Goal: Use online tool/utility: Utilize a website feature to perform a specific function

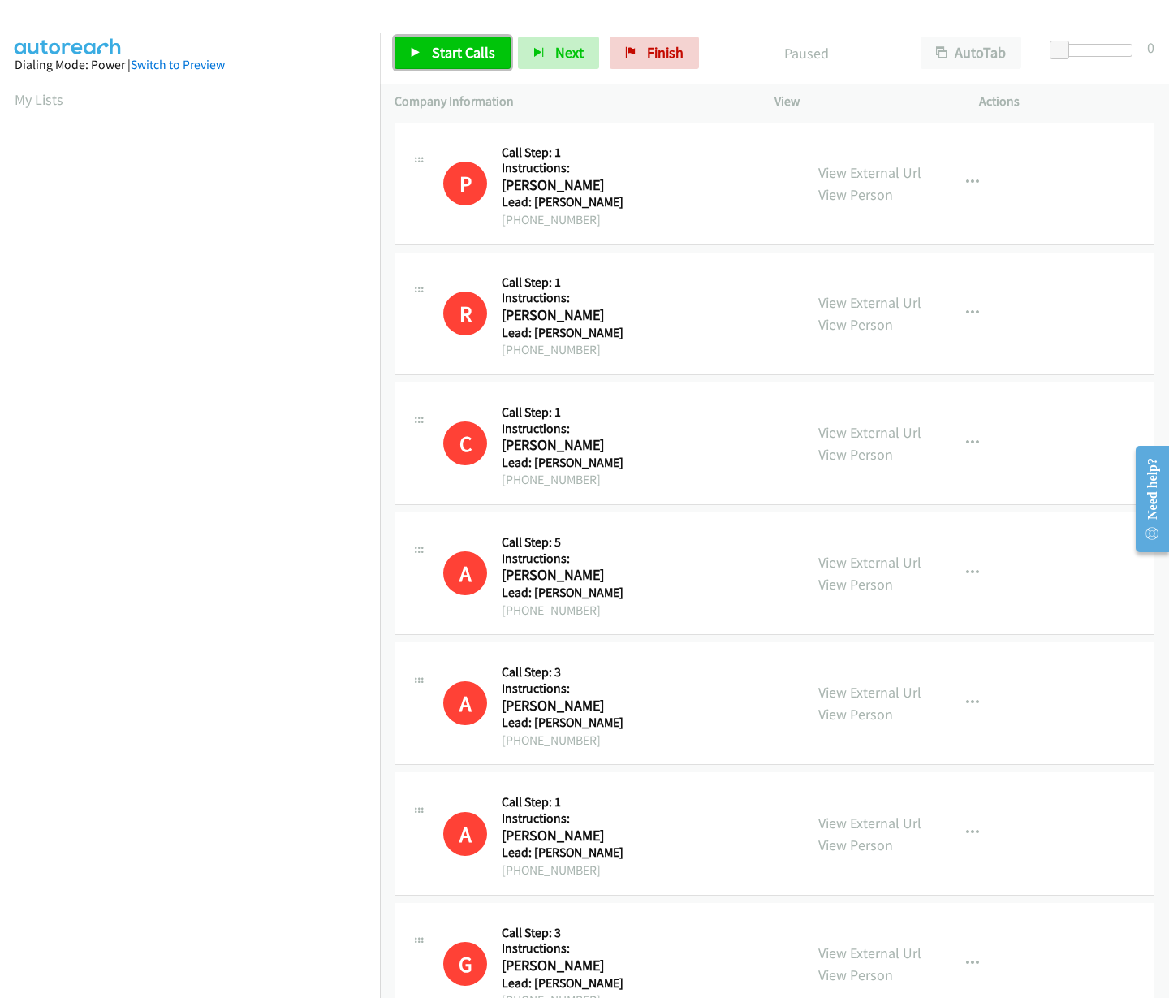
click at [449, 56] on span "Start Calls" at bounding box center [463, 52] width 63 height 19
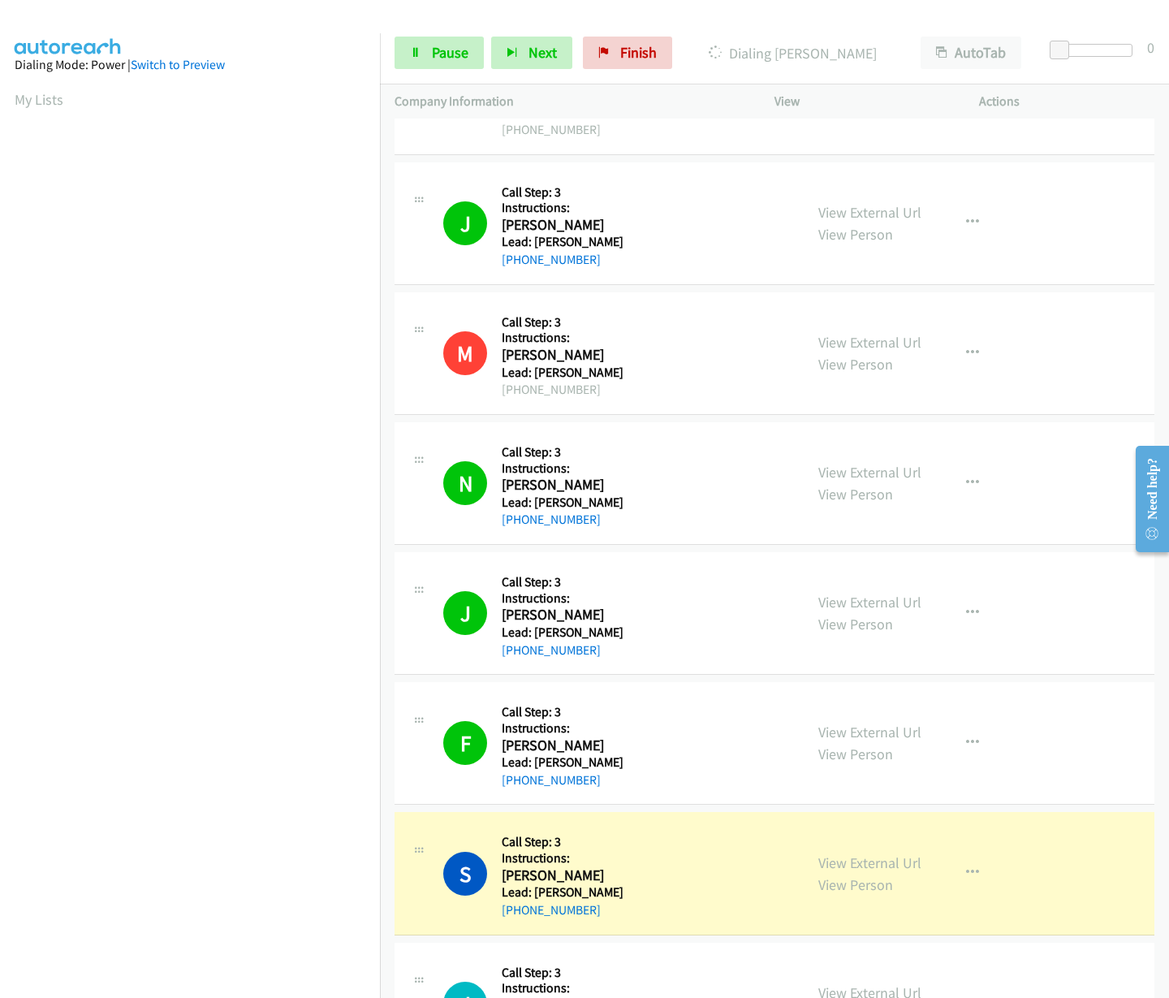
scroll to position [2043, 0]
drag, startPoint x: 601, startPoint y: 909, endPoint x: 513, endPoint y: 901, distance: 88.1
click at [513, 901] on div "+1 321-544-3093" at bounding box center [579, 908] width 155 height 19
copy link "321-544-3093"
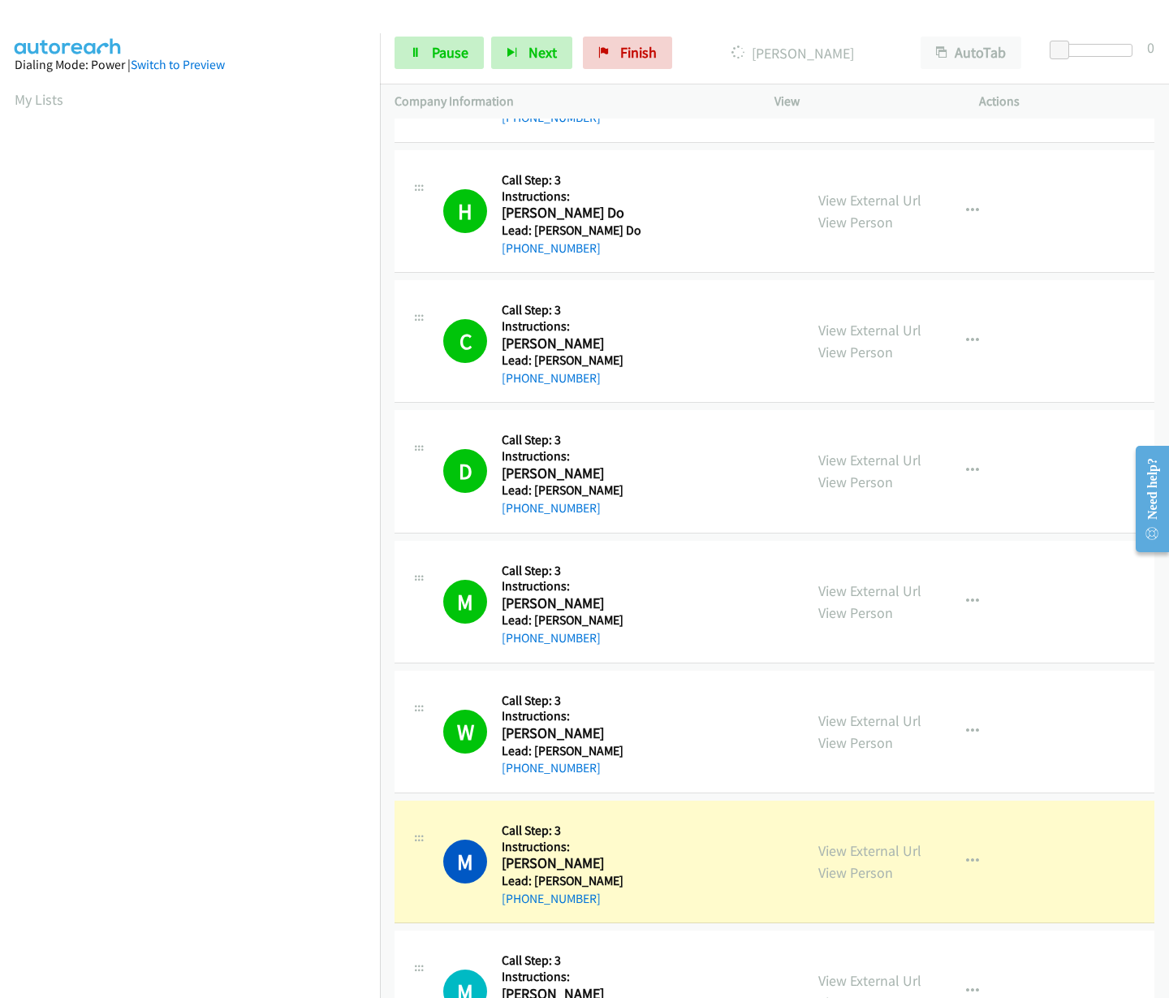
scroll to position [3143, 0]
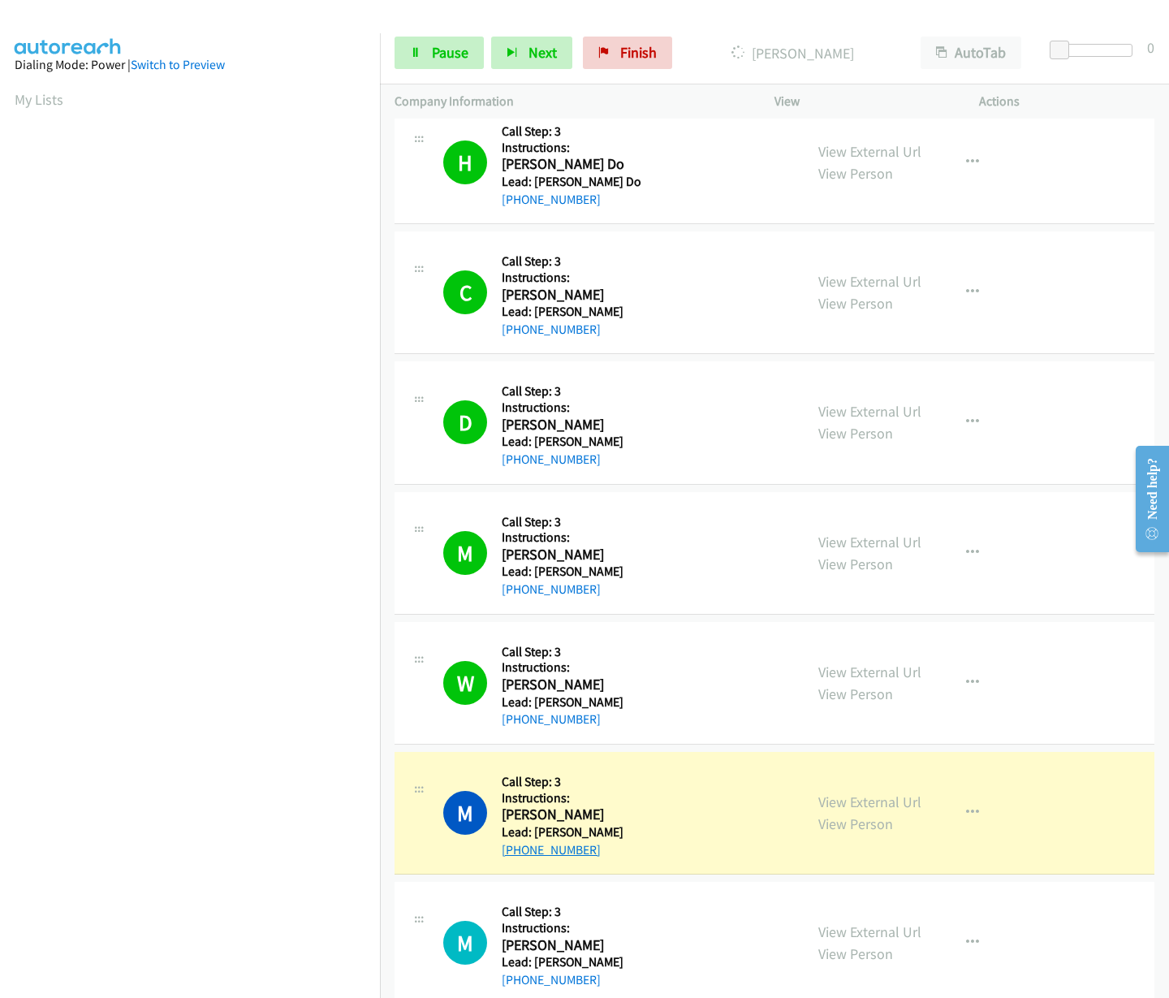
drag, startPoint x: 616, startPoint y: 848, endPoint x: 517, endPoint y: 850, distance: 98.3
click at [517, 850] on div "+1 361-443-4922" at bounding box center [579, 849] width 155 height 19
copy link "361-443-4922"
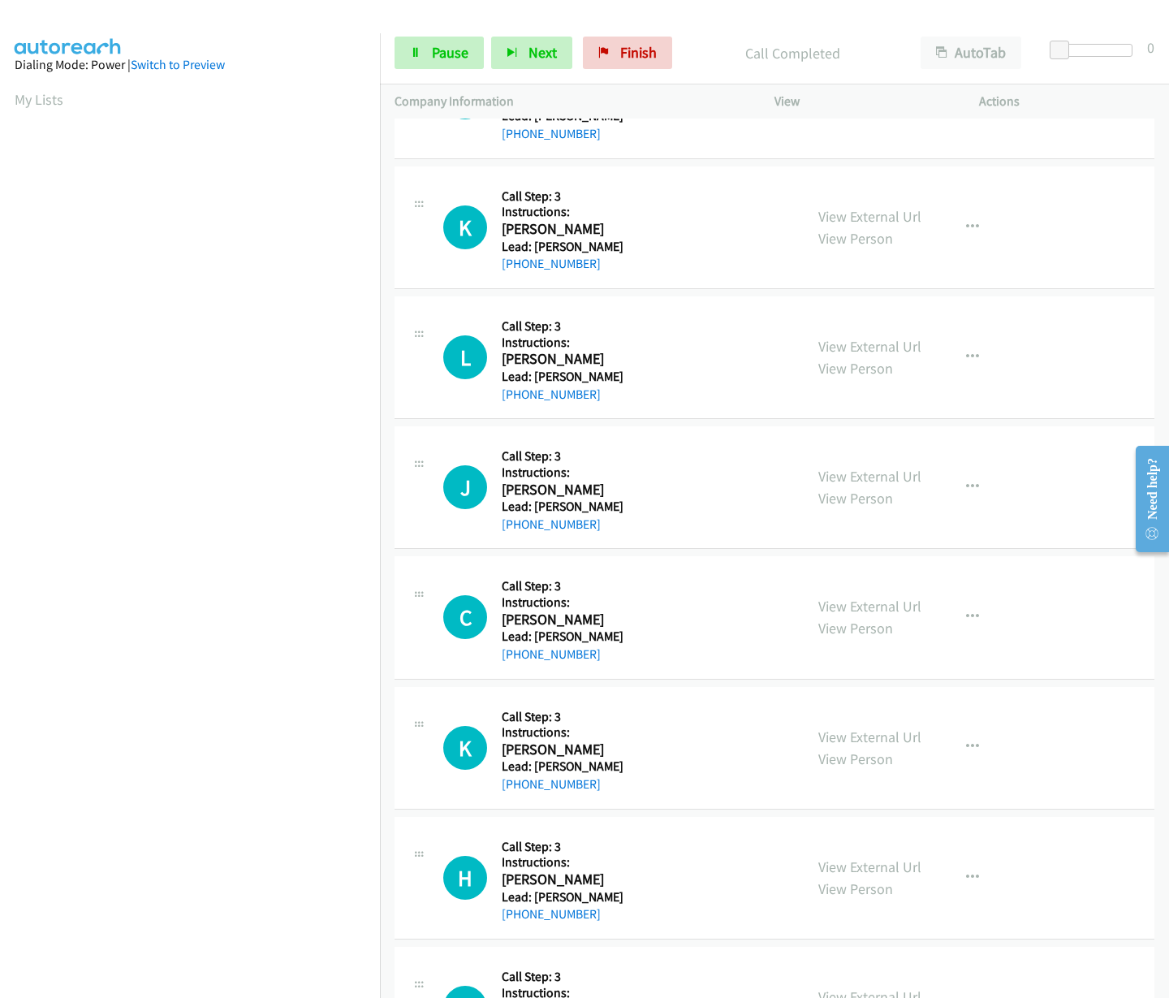
scroll to position [5791, 0]
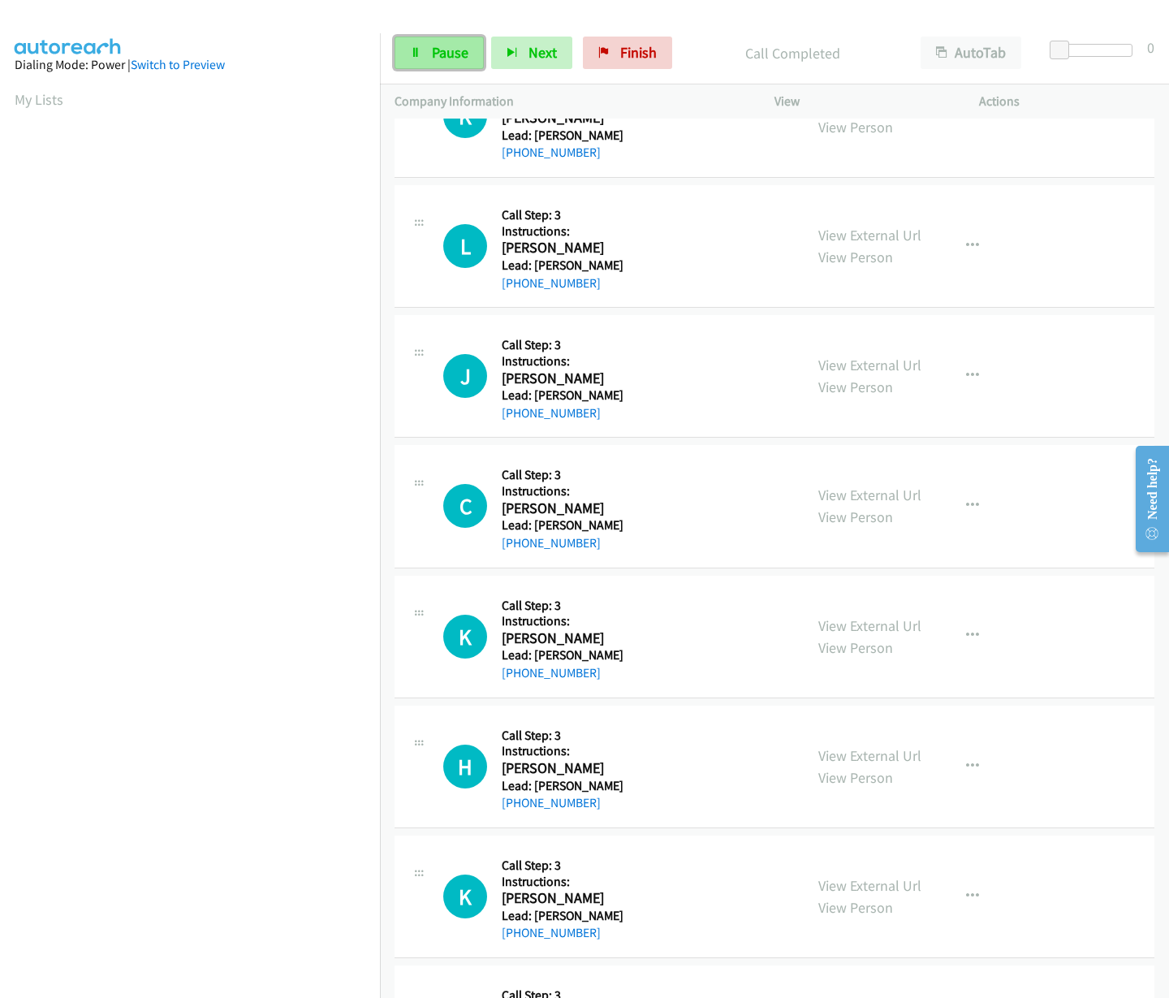
click at [432, 59] on span "Pause" at bounding box center [450, 52] width 37 height 19
